Goal: Task Accomplishment & Management: Manage account settings

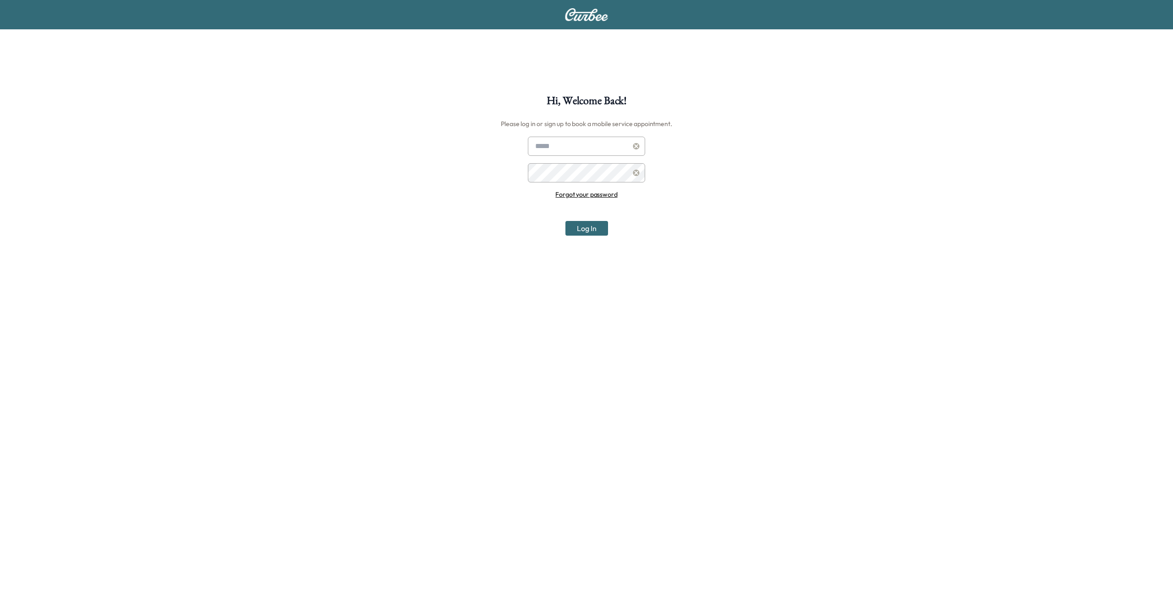
click at [710, 169] on div "Hi, Welcome Back! Please log in or sign up to book a mobile service appointment…" at bounding box center [586, 401] width 1173 height 612
click at [592, 131] on div "Hi, Welcome Back! Please log in or sign up to book a mobile service appointment…" at bounding box center [586, 401] width 1173 height 612
click at [599, 138] on input "text" at bounding box center [586, 146] width 117 height 19
type input "**********"
click at [586, 228] on button "Log In" at bounding box center [586, 228] width 43 height 15
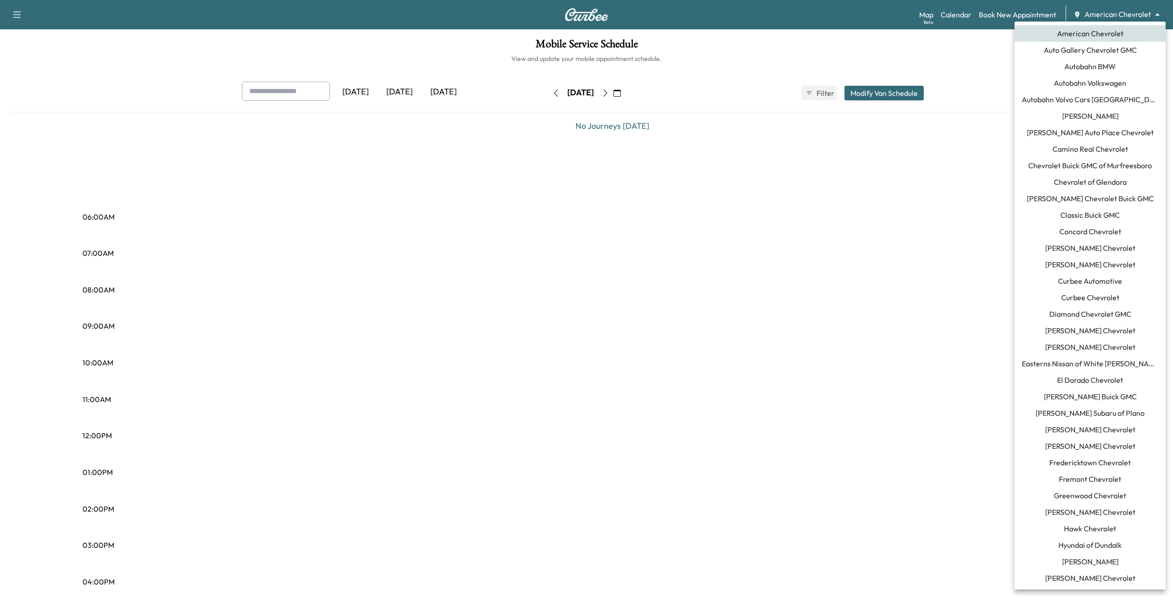
click at [1130, 16] on body "Support Log Out Map Beta Calendar Book New Appointment American Chevrolet *****…" at bounding box center [586, 306] width 1173 height 612
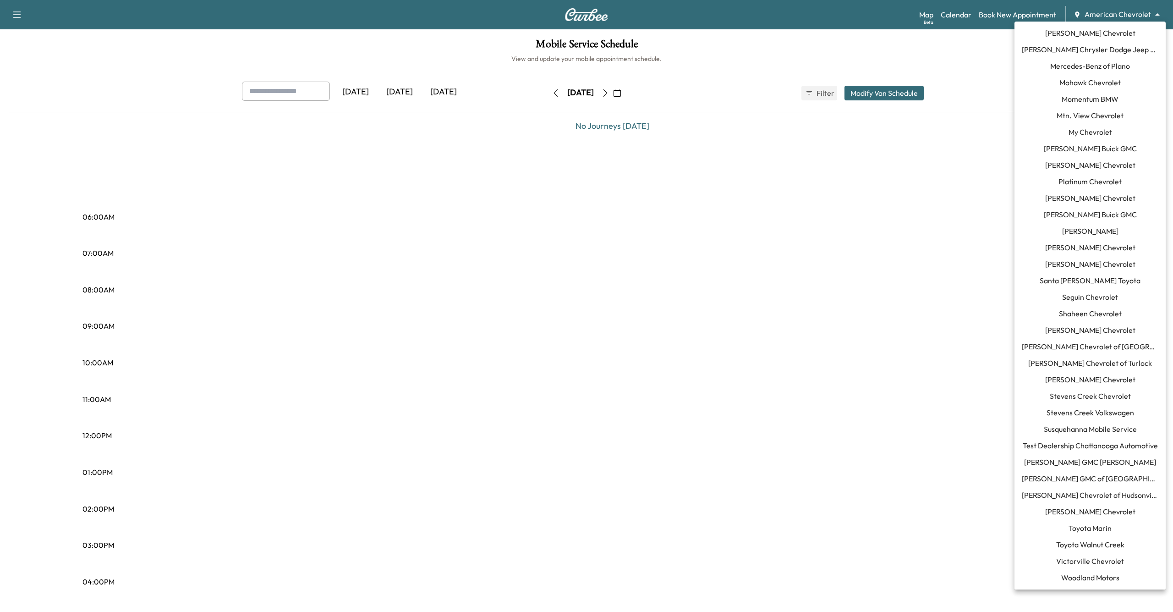
scroll to position [710, 0]
click at [1091, 464] on span "[PERSON_NAME] GMC [PERSON_NAME]" at bounding box center [1090, 461] width 132 height 11
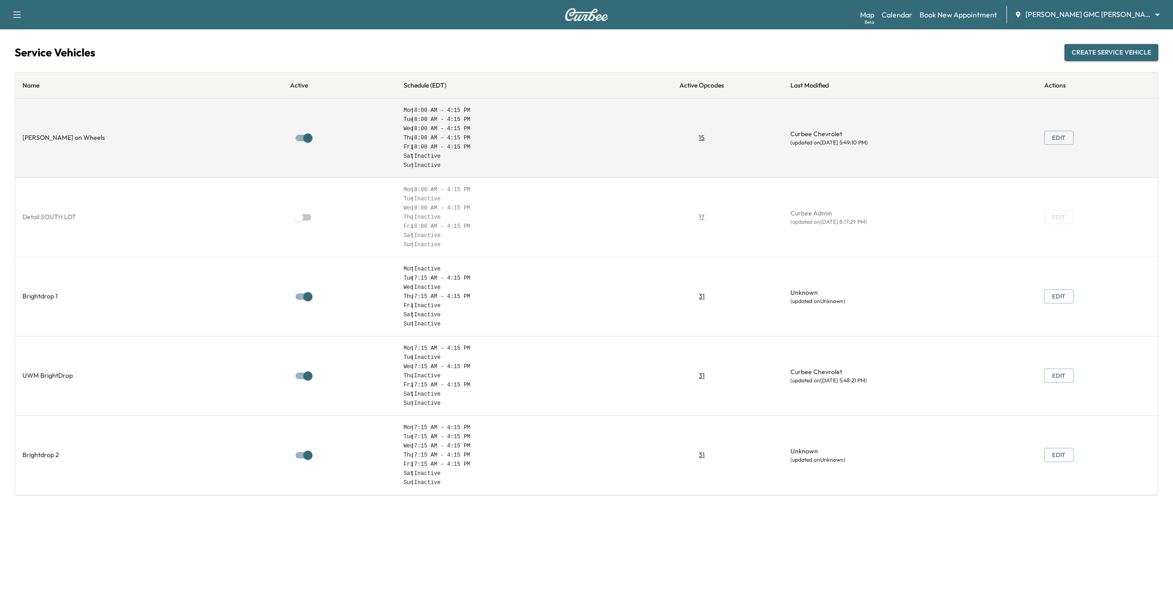
click at [1054, 137] on button "Edit" at bounding box center [1058, 138] width 29 height 14
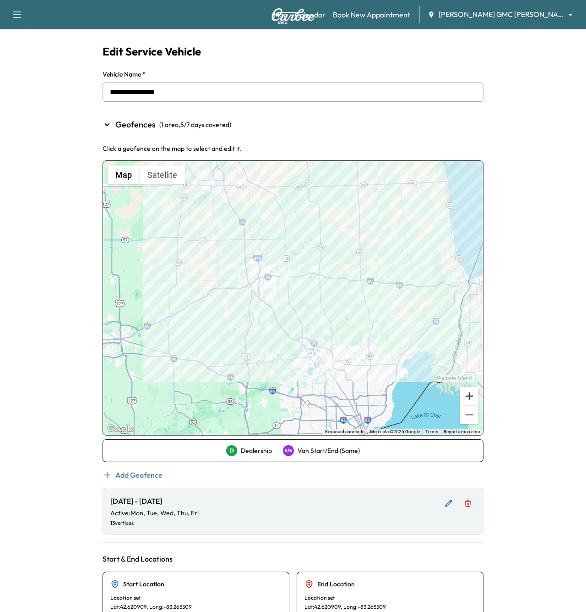
click at [470, 394] on button "Zoom in" at bounding box center [469, 396] width 18 height 18
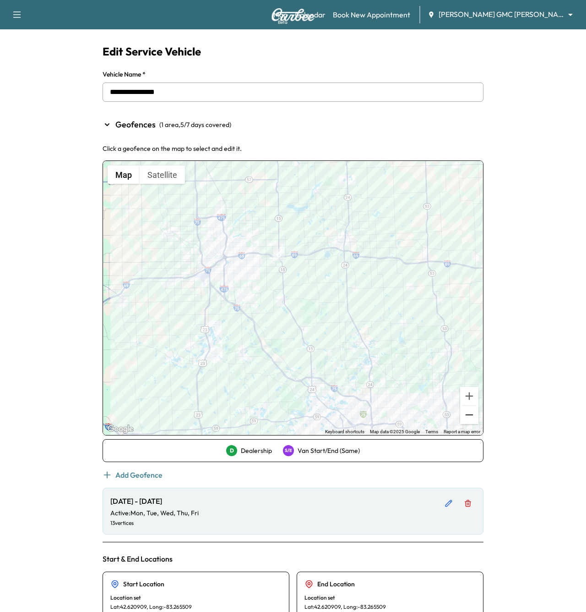
click at [470, 417] on button "Zoom out" at bounding box center [469, 414] width 18 height 18
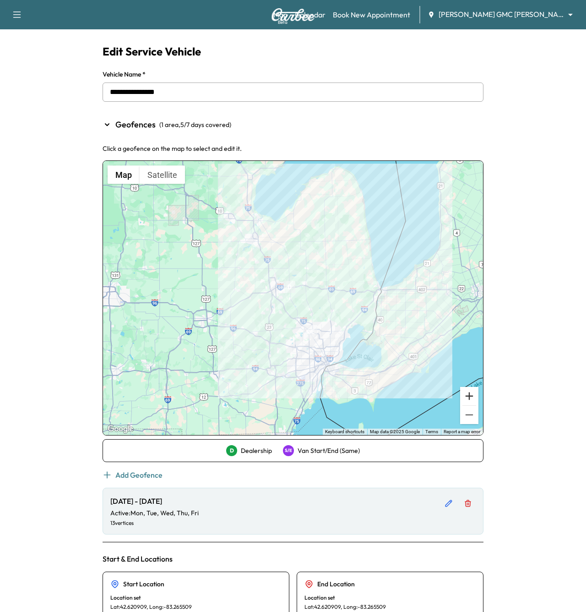
click at [470, 395] on button "Zoom in" at bounding box center [469, 396] width 18 height 18
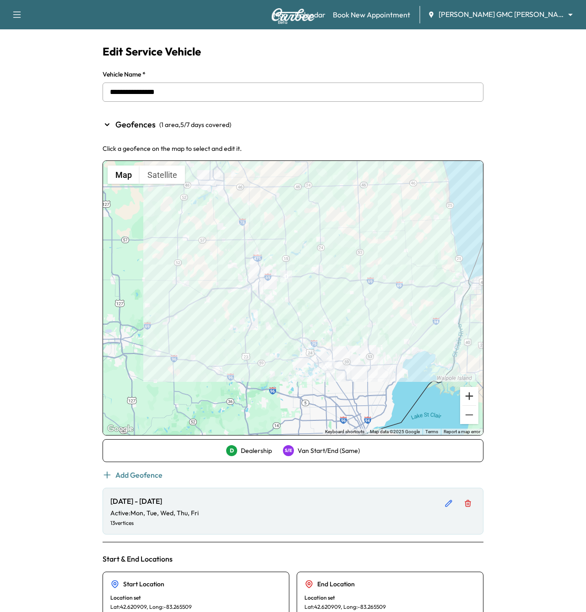
click at [467, 394] on button "Zoom in" at bounding box center [469, 396] width 18 height 18
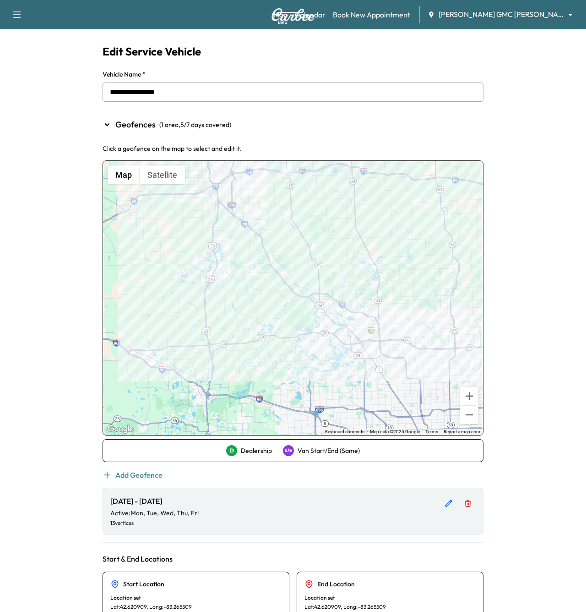
drag, startPoint x: 421, startPoint y: 413, endPoint x: 429, endPoint y: 323, distance: 89.7
click at [429, 323] on div at bounding box center [293, 298] width 380 height 274
click at [472, 395] on button "Zoom in" at bounding box center [469, 396] width 18 height 18
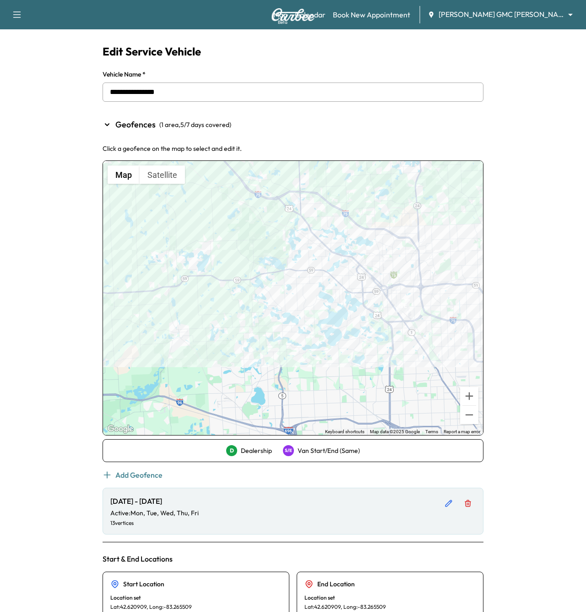
drag, startPoint x: 415, startPoint y: 416, endPoint x: 367, endPoint y: 316, distance: 110.9
click at [367, 316] on div at bounding box center [293, 298] width 380 height 274
click at [473, 395] on button "Zoom in" at bounding box center [469, 396] width 18 height 18
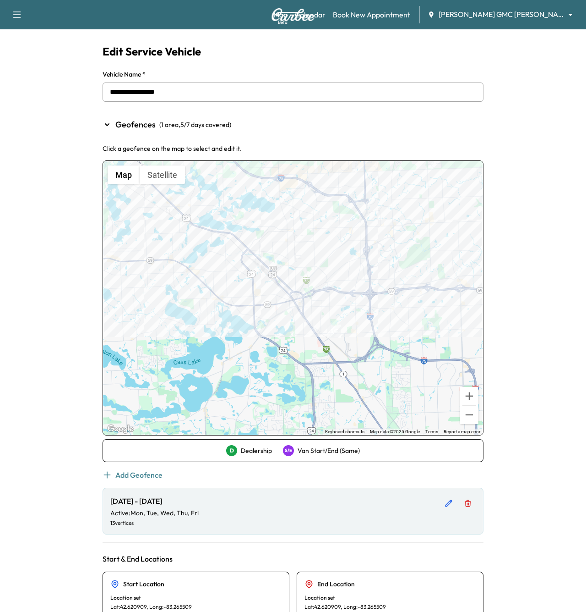
drag, startPoint x: 440, startPoint y: 359, endPoint x: 257, endPoint y: 377, distance: 184.6
click at [257, 377] on div at bounding box center [293, 298] width 380 height 274
